Goal: Task Accomplishment & Management: Manage account settings

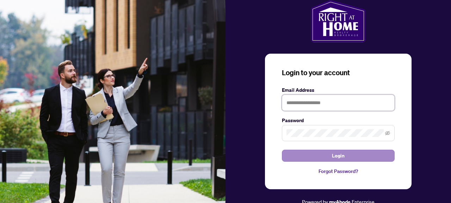
type input "**********"
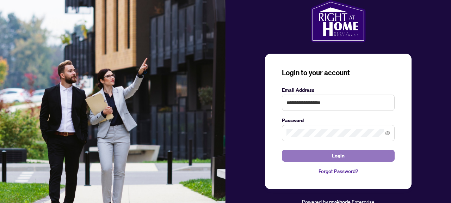
click at [362, 155] on button "Login" at bounding box center [338, 155] width 113 height 12
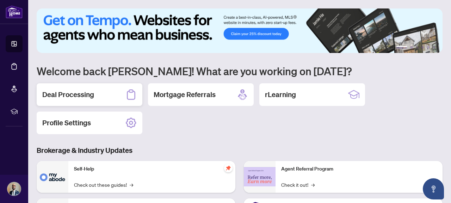
click at [103, 92] on div "Deal Processing" at bounding box center [90, 94] width 106 height 23
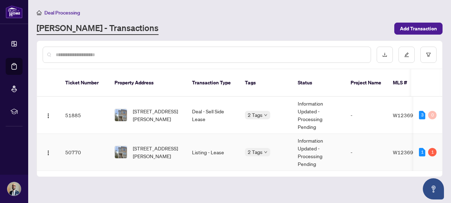
click at [206, 143] on td "Listing - Lease" at bounding box center [212, 151] width 53 height 37
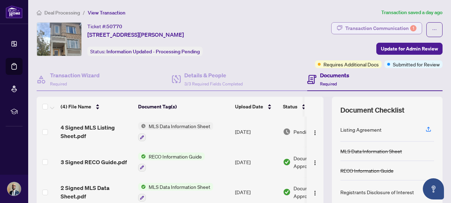
click at [372, 26] on div "Transaction Communication 1" at bounding box center [380, 28] width 71 height 11
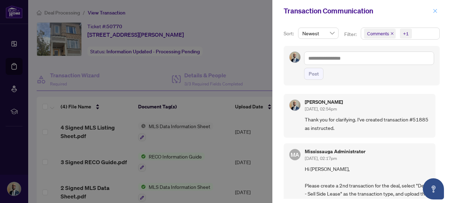
click at [437, 10] on icon "close" at bounding box center [434, 10] width 5 height 5
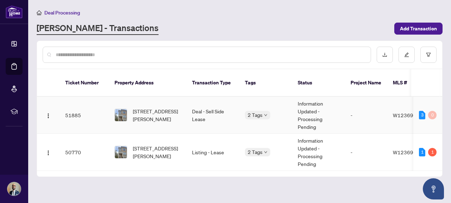
click at [317, 106] on td "Information Updated - Processing Pending" at bounding box center [318, 114] width 53 height 37
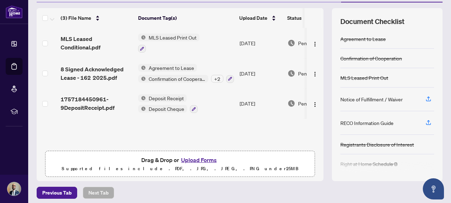
scroll to position [89, 0]
